Goal: Find specific page/section: Find specific page/section

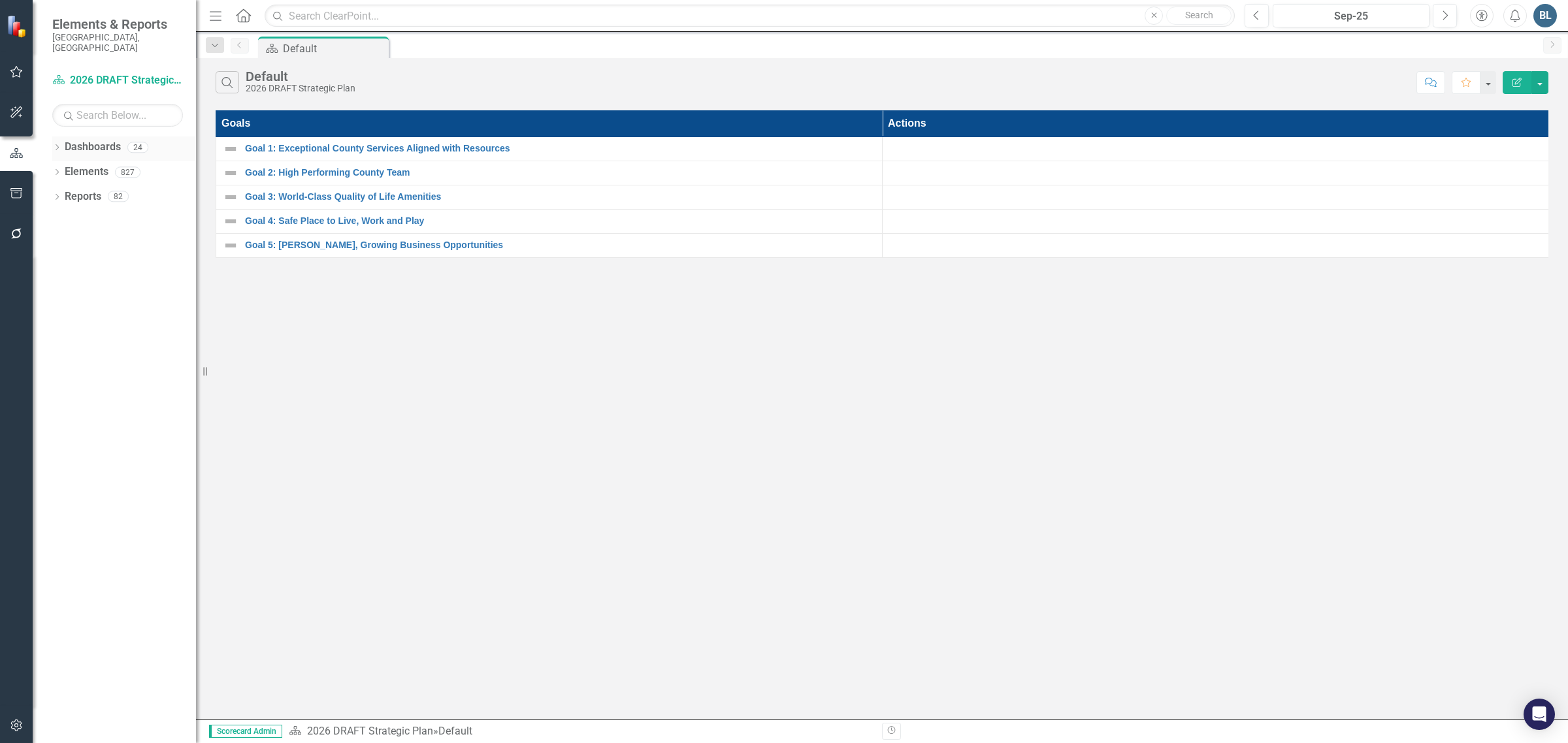
click at [85, 139] on link "Dashboards" at bounding box center [93, 147] width 56 height 15
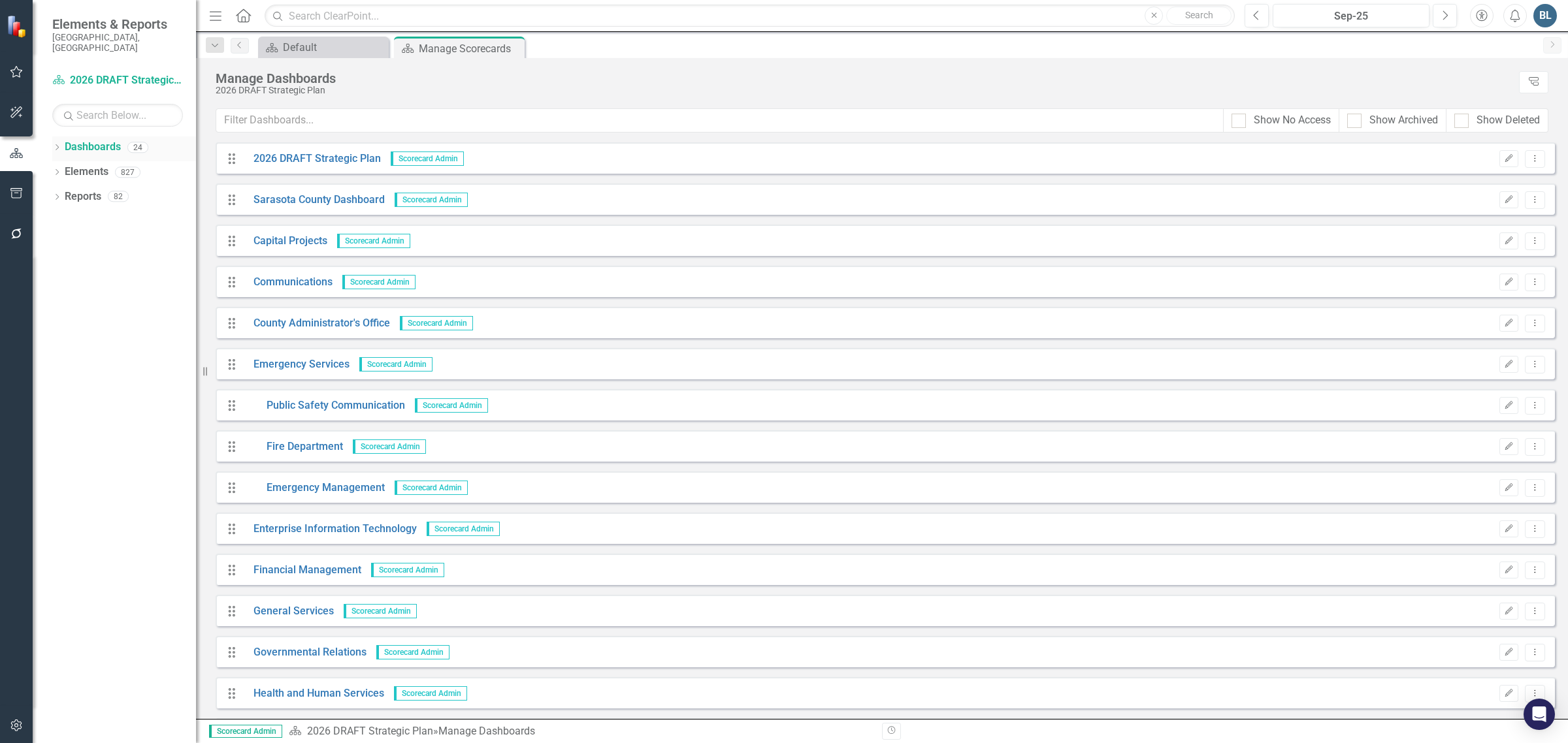
click at [53, 145] on icon "Dropdown" at bounding box center [57, 149] width 9 height 7
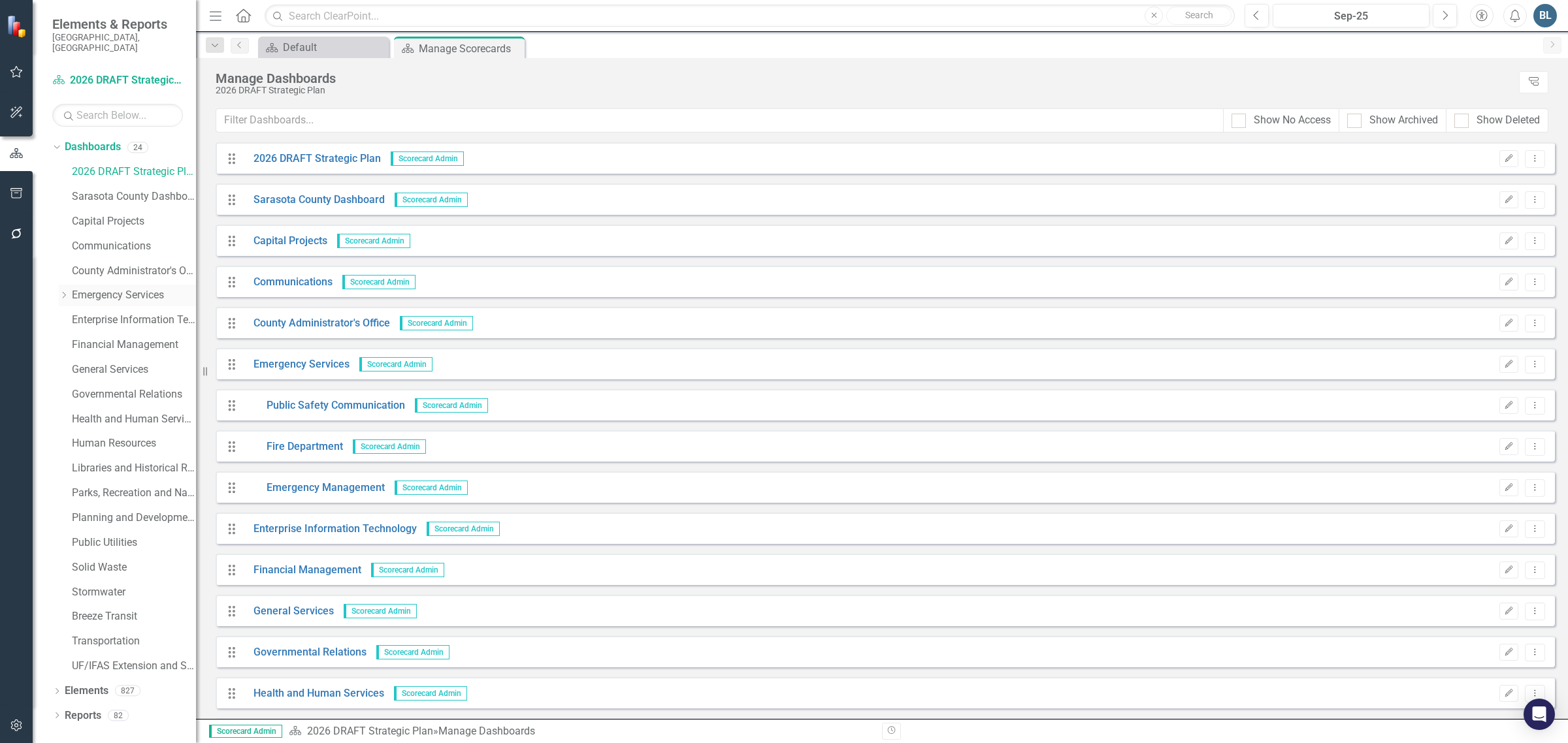
click at [63, 291] on icon "Dropdown" at bounding box center [63, 295] width 10 height 8
click at [105, 338] on link "Fire Department" at bounding box center [140, 345] width 111 height 15
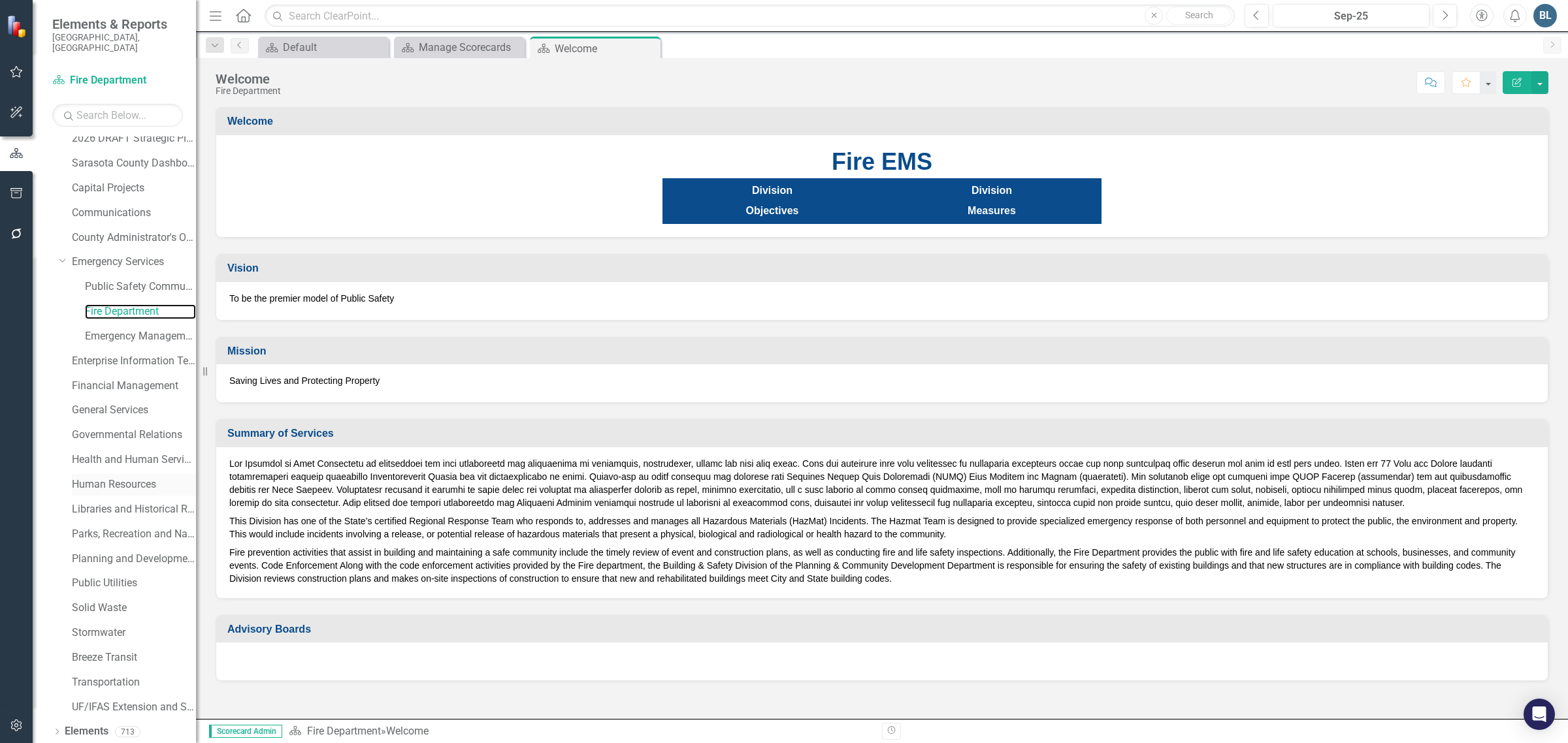
scroll to position [49, 0]
click at [98, 708] on link "Elements" at bounding box center [86, 716] width 44 height 15
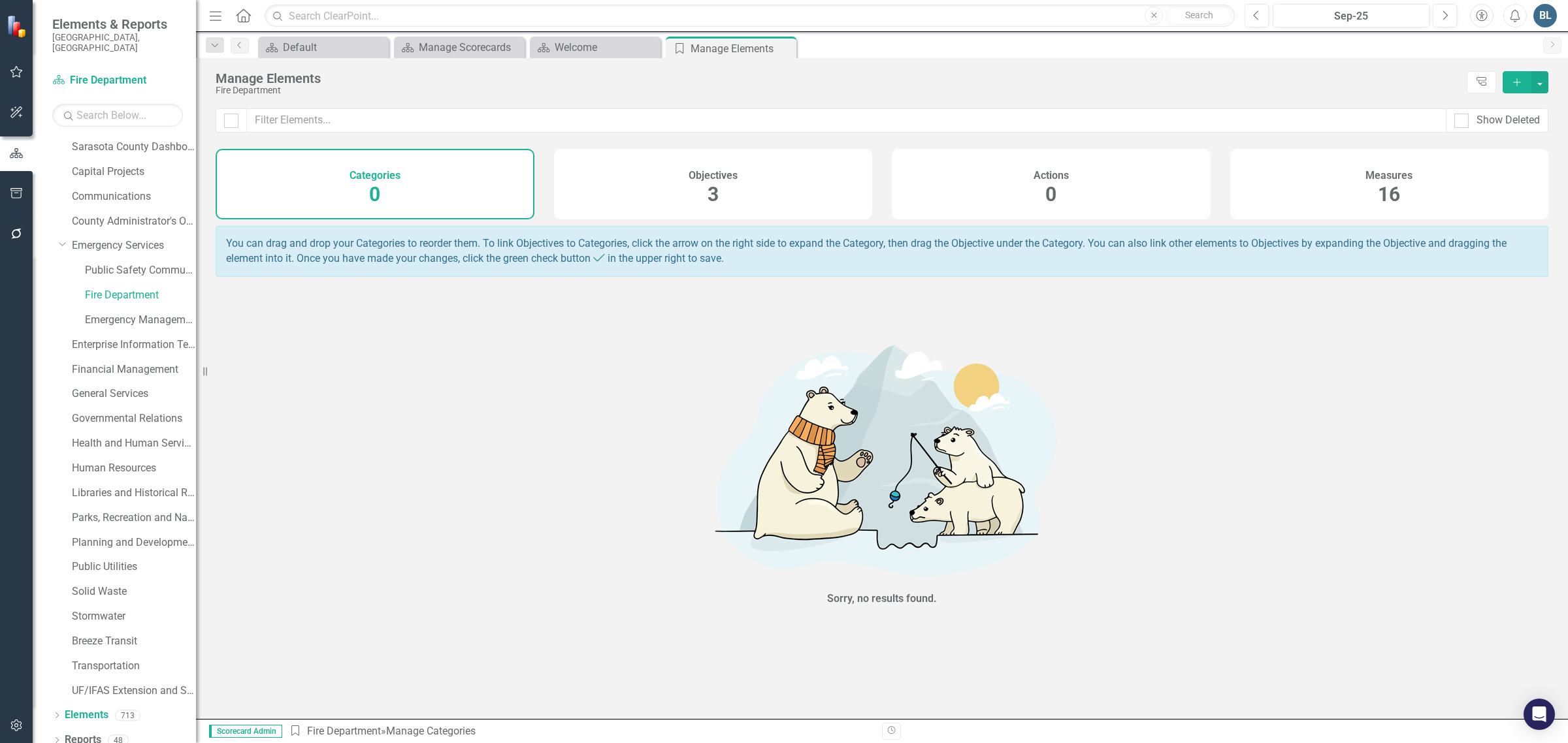
click at [1381, 171] on h4 "Measures" at bounding box center [1389, 176] width 47 height 12
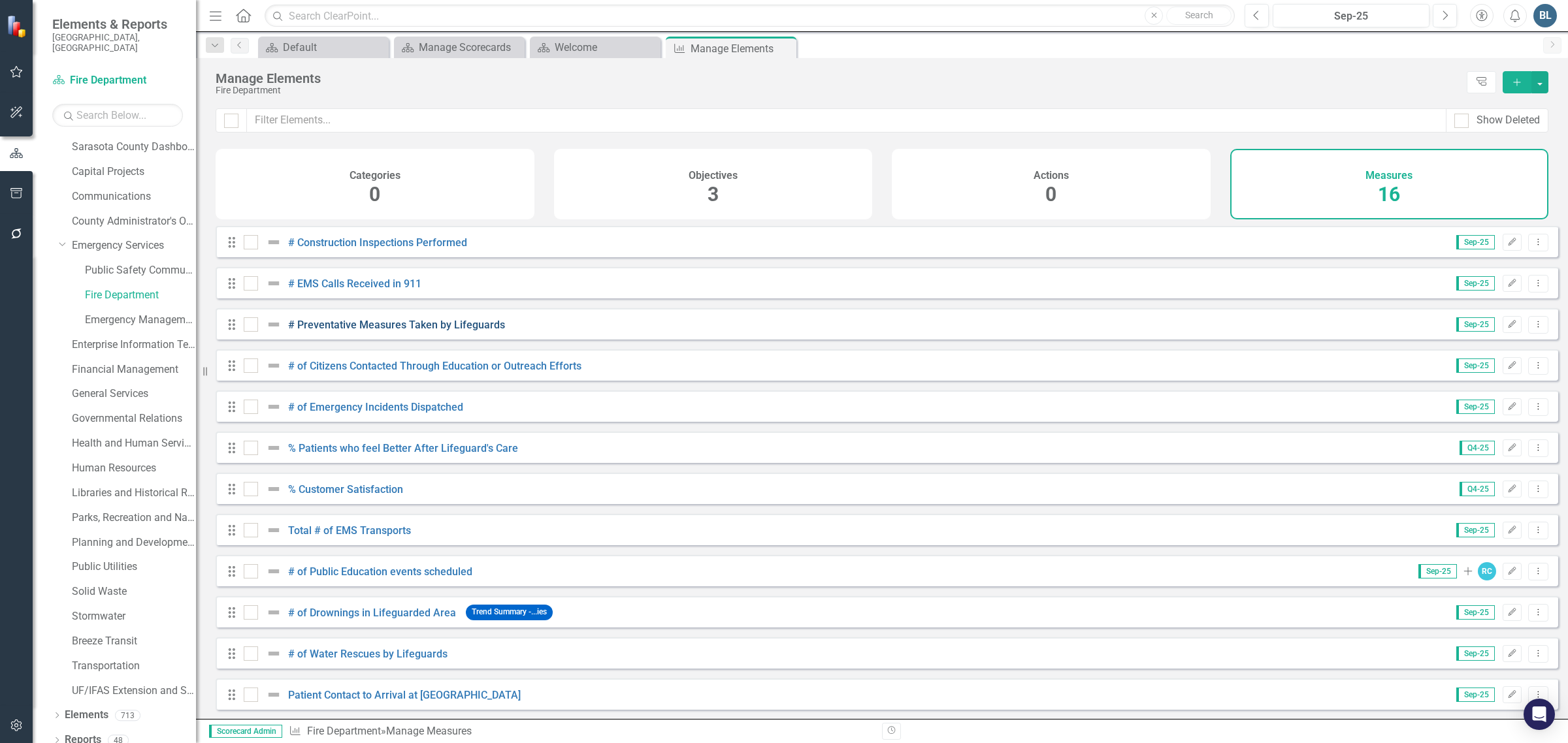
click at [347, 331] on link "# Preventative Measures Taken by Lifeguards" at bounding box center [396, 325] width 217 height 13
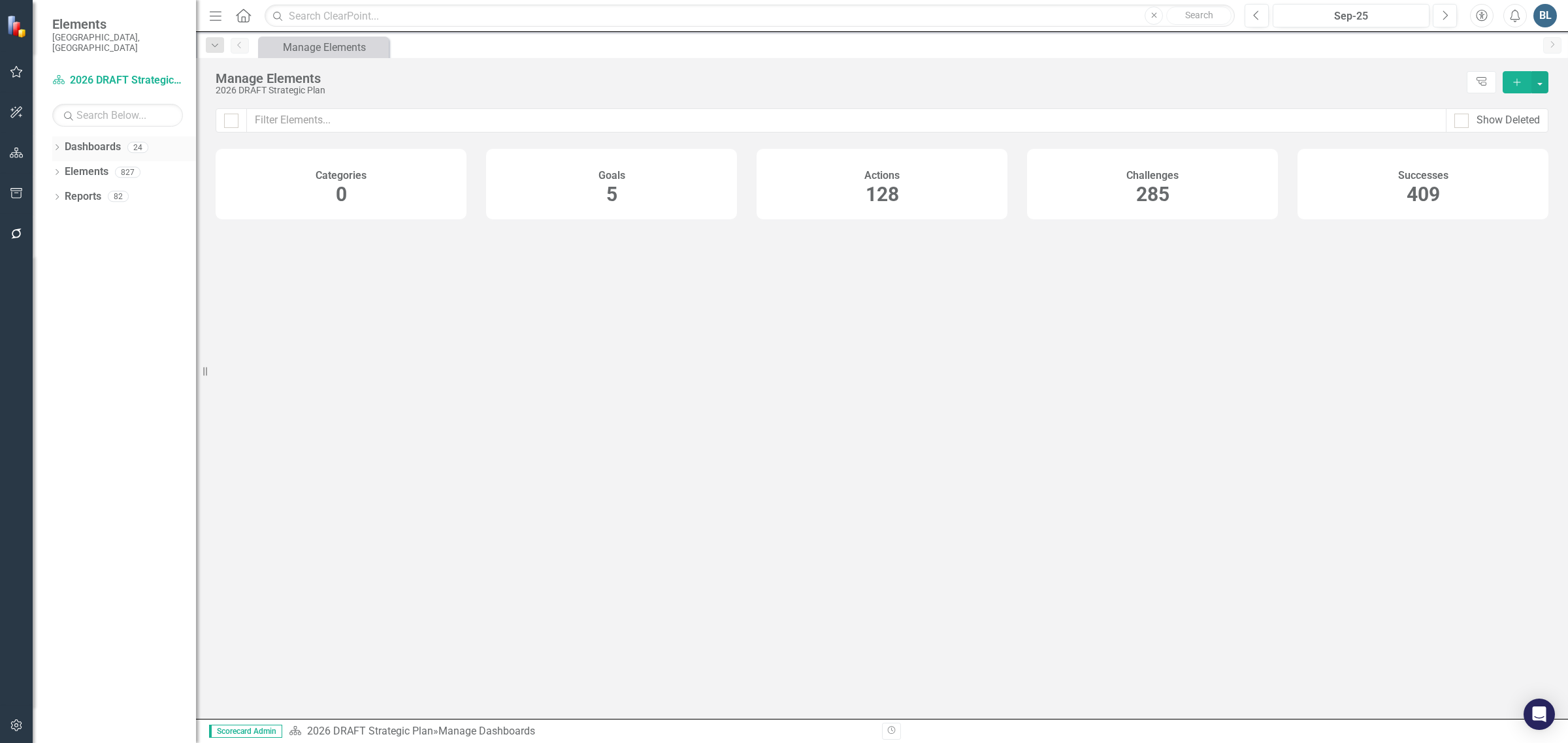
click at [57, 145] on icon "Dropdown" at bounding box center [57, 149] width 9 height 7
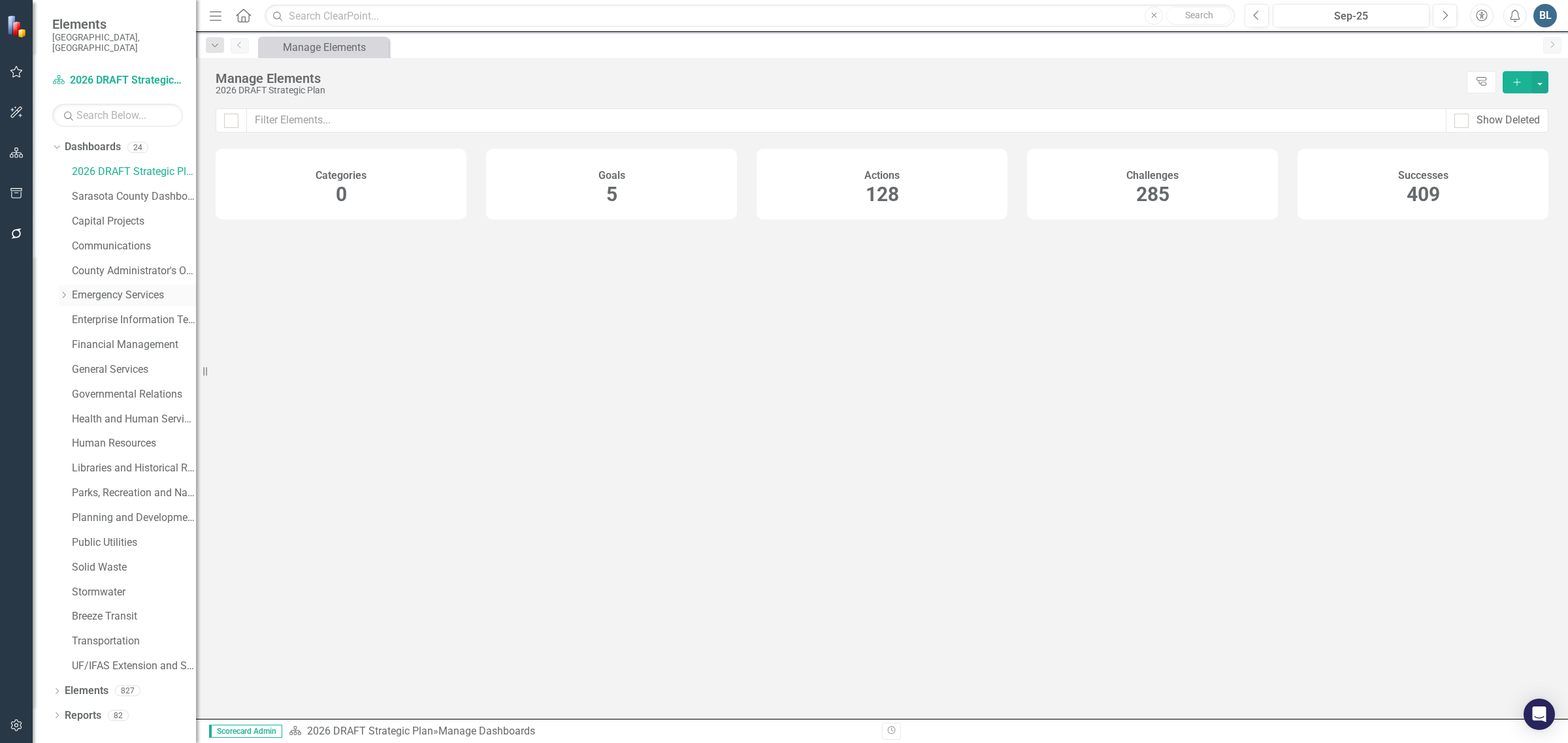
click at [64, 291] on icon "Dropdown" at bounding box center [63, 295] width 10 height 8
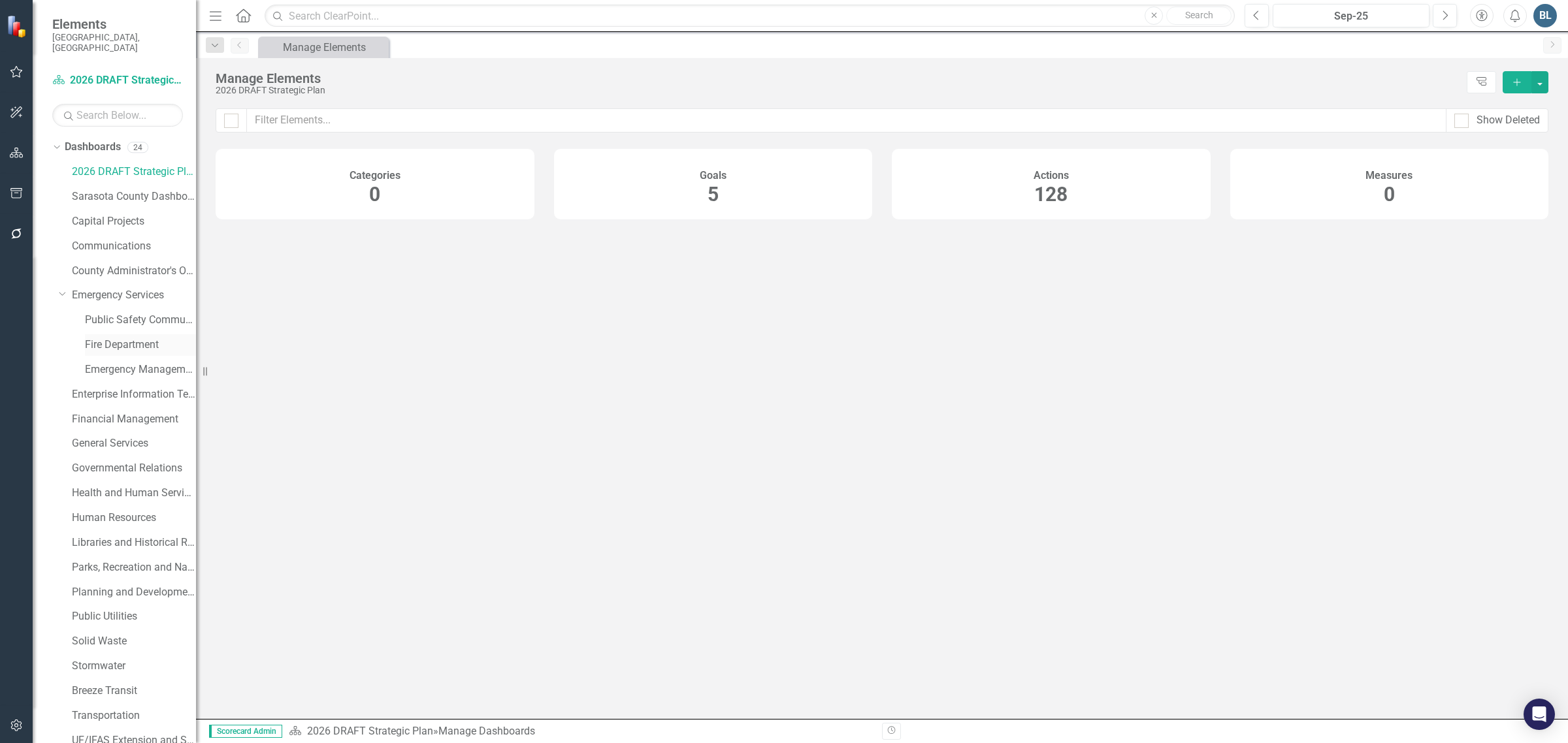
click at [106, 338] on link "Fire Department" at bounding box center [140, 345] width 111 height 15
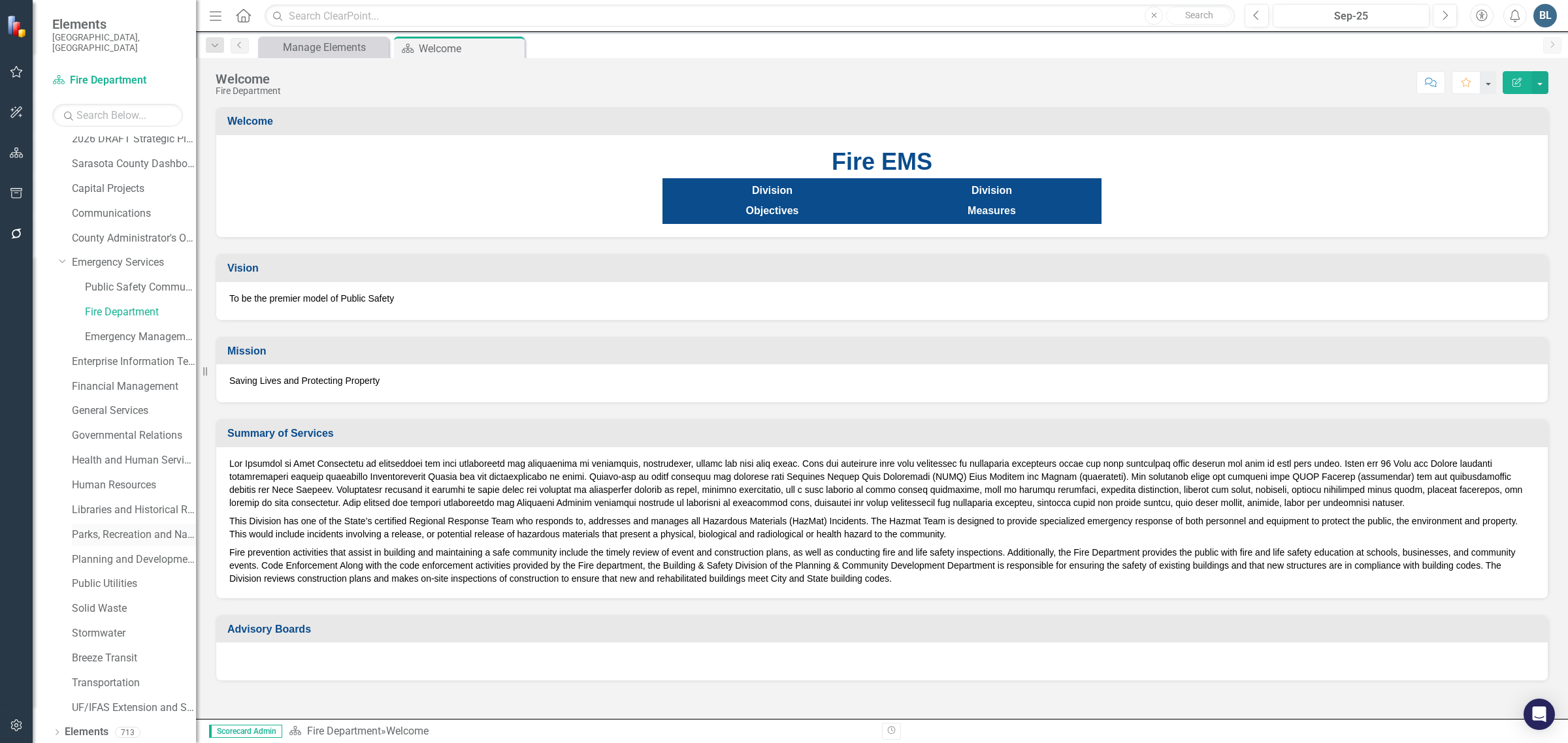
scroll to position [49, 0]
click at [89, 708] on link "Elements" at bounding box center [86, 716] width 44 height 15
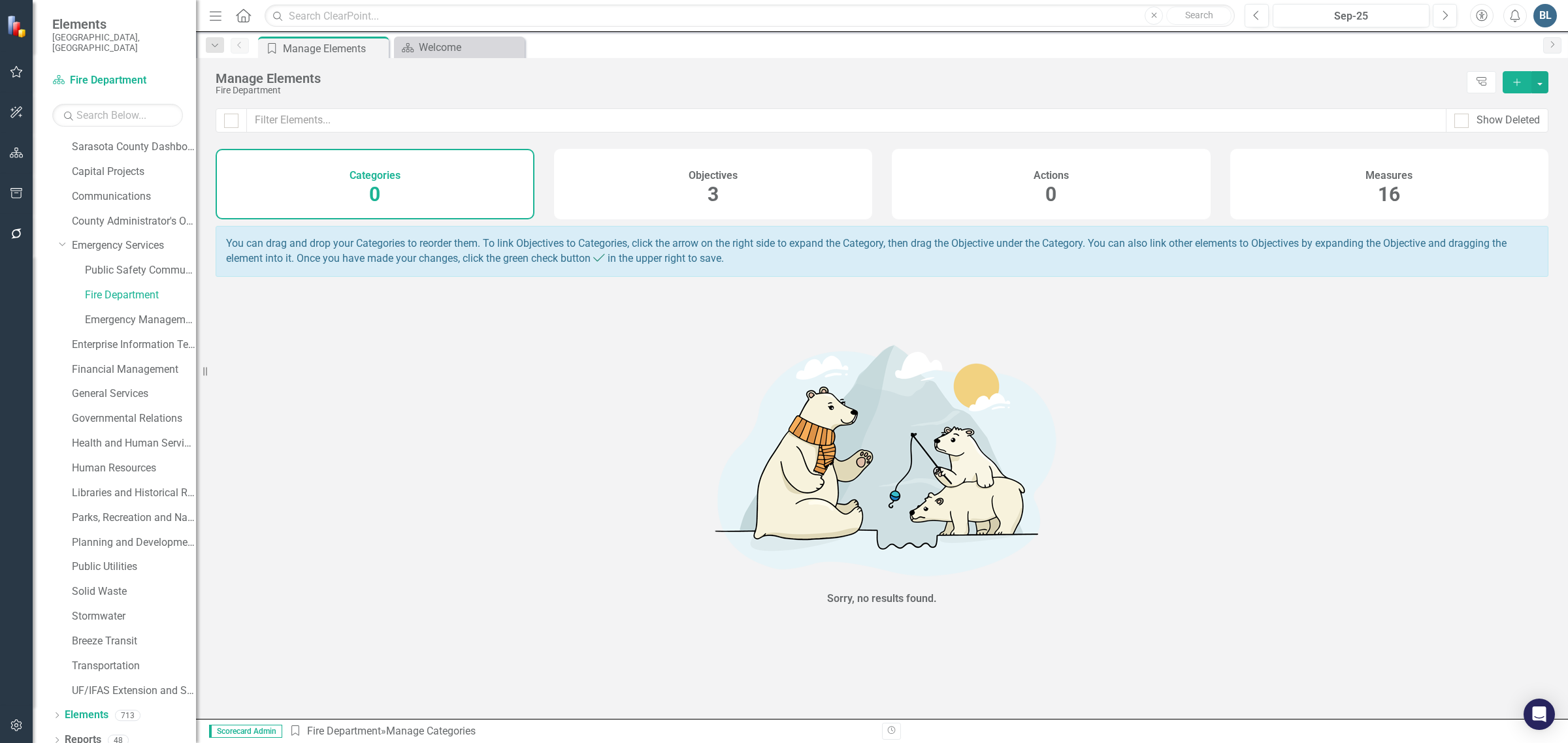
click at [1376, 181] on h4 "Measures" at bounding box center [1389, 176] width 47 height 12
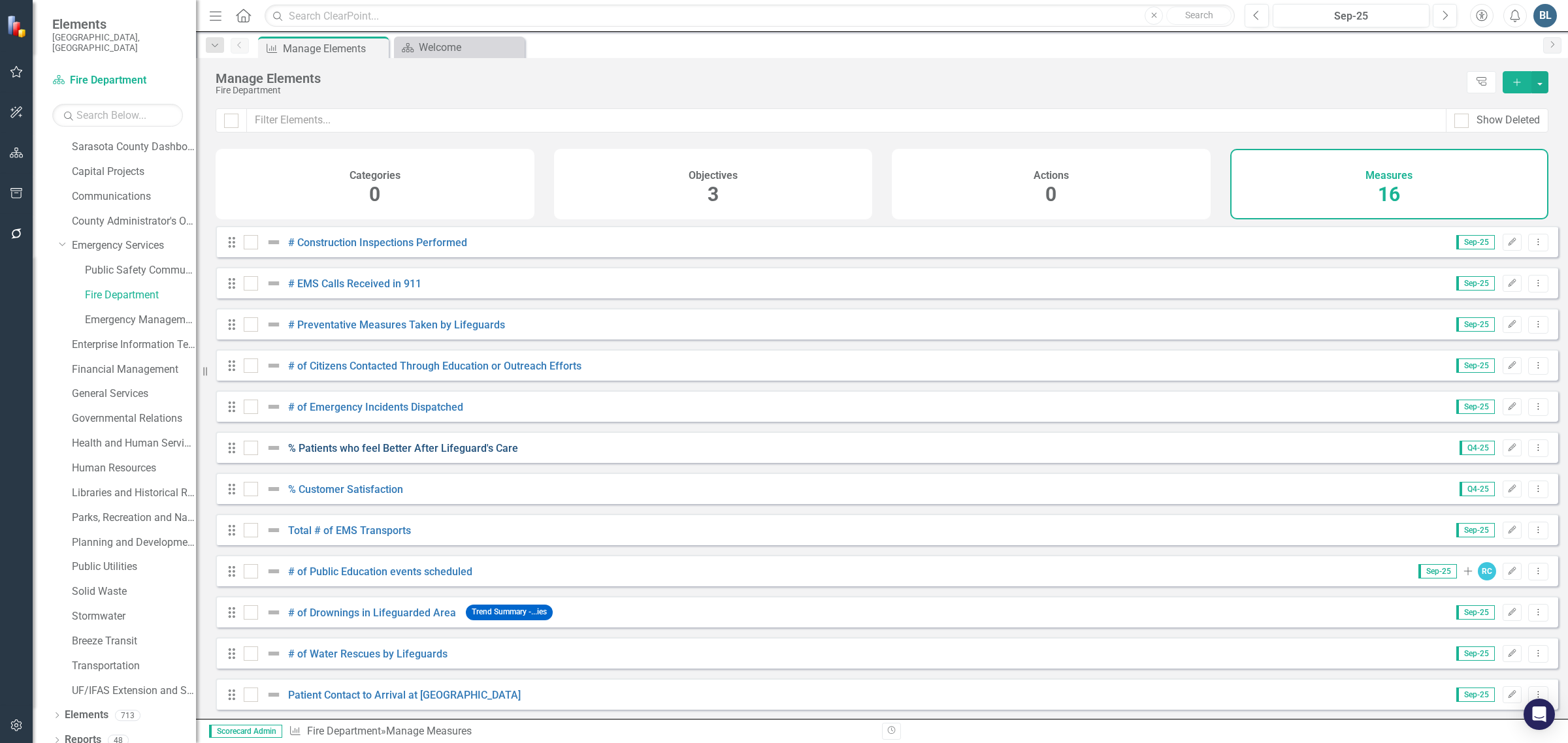
click at [337, 455] on link "% Patients who feel Better After Lifeguard's Care" at bounding box center [403, 448] width 230 height 13
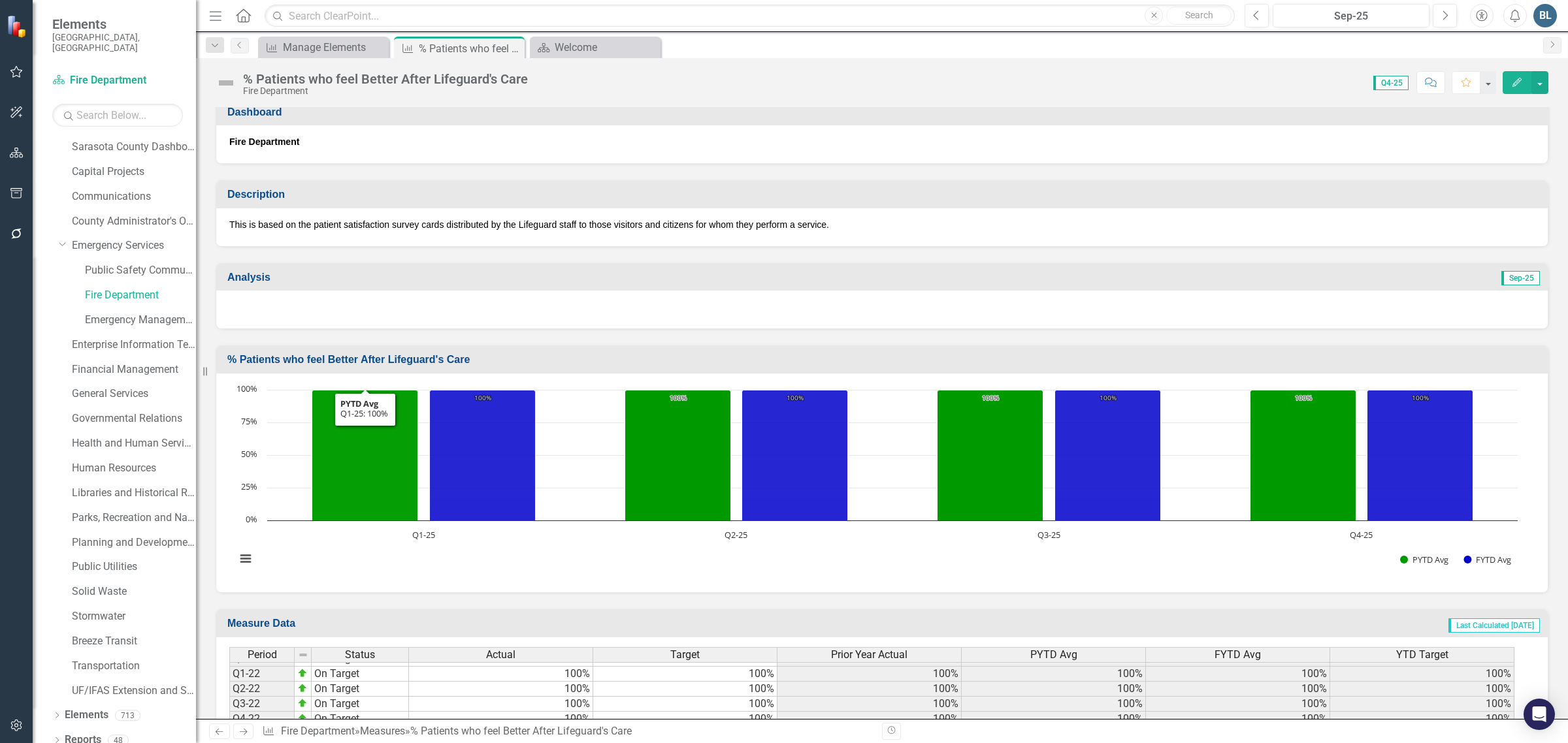
scroll to position [86, 0]
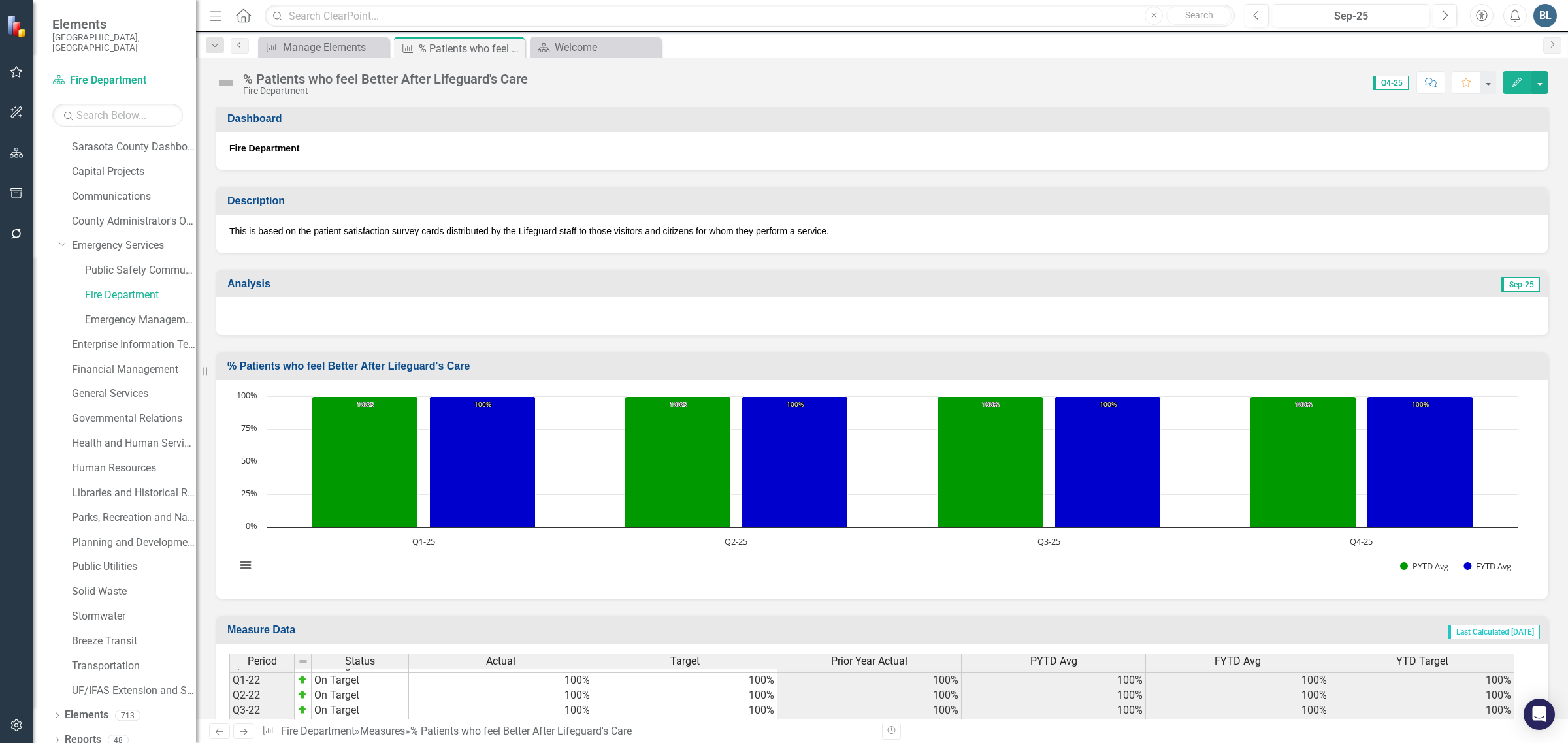
click at [240, 46] on icon "Previous" at bounding box center [240, 45] width 10 height 8
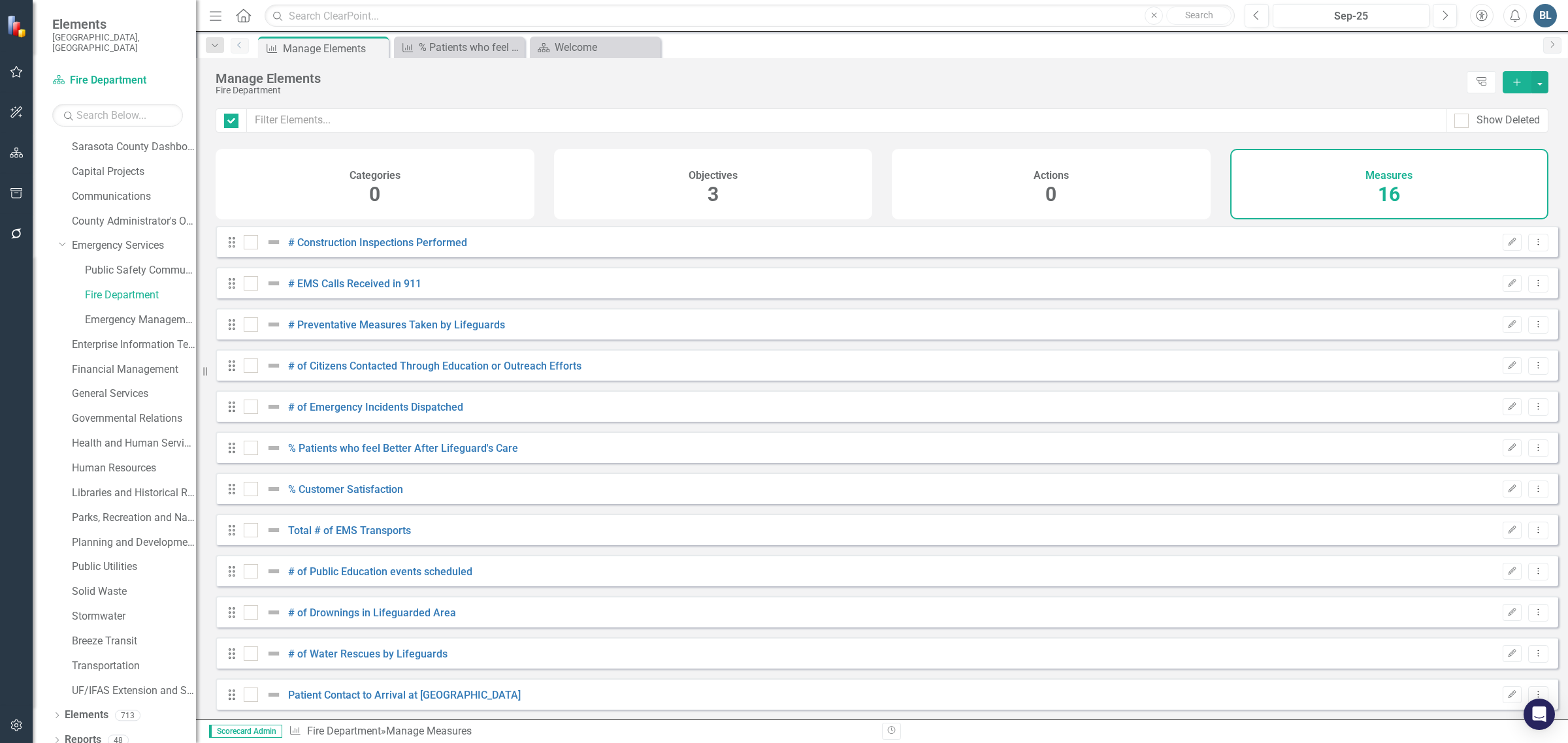
checkbox input "false"
